Goal: Task Accomplishment & Management: Manage account settings

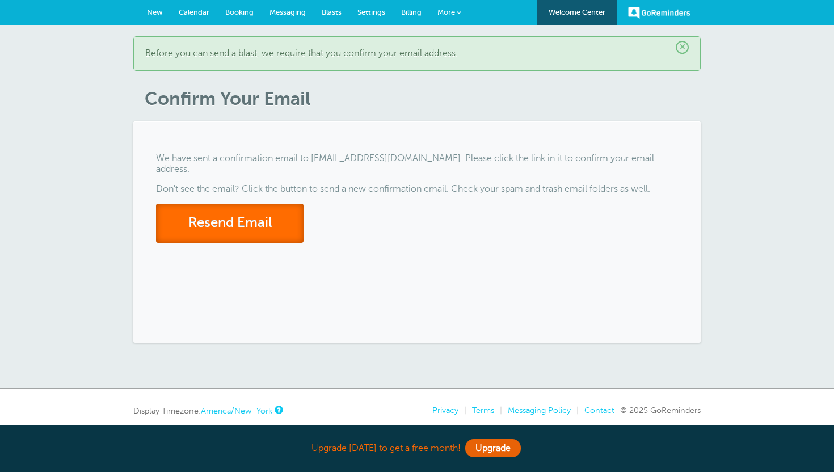
click at [240, 208] on button "Resend Email" at bounding box center [230, 223] width 148 height 39
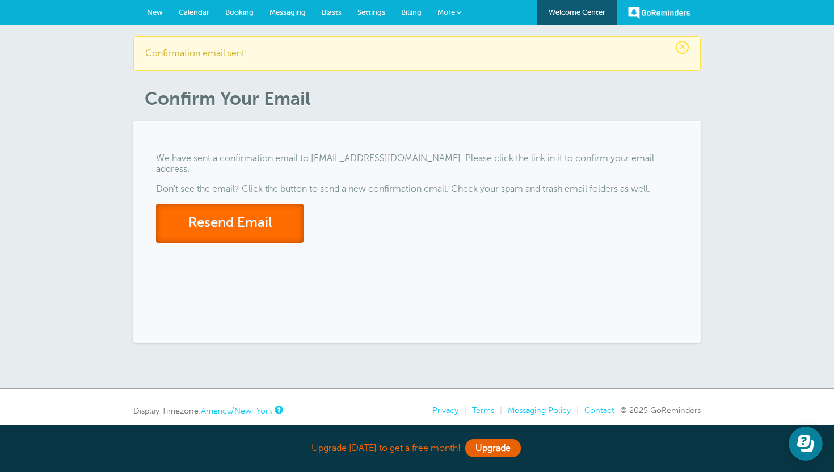
click at [245, 211] on button "Resend Email" at bounding box center [230, 223] width 148 height 39
